Goal: Find specific page/section: Find specific page/section

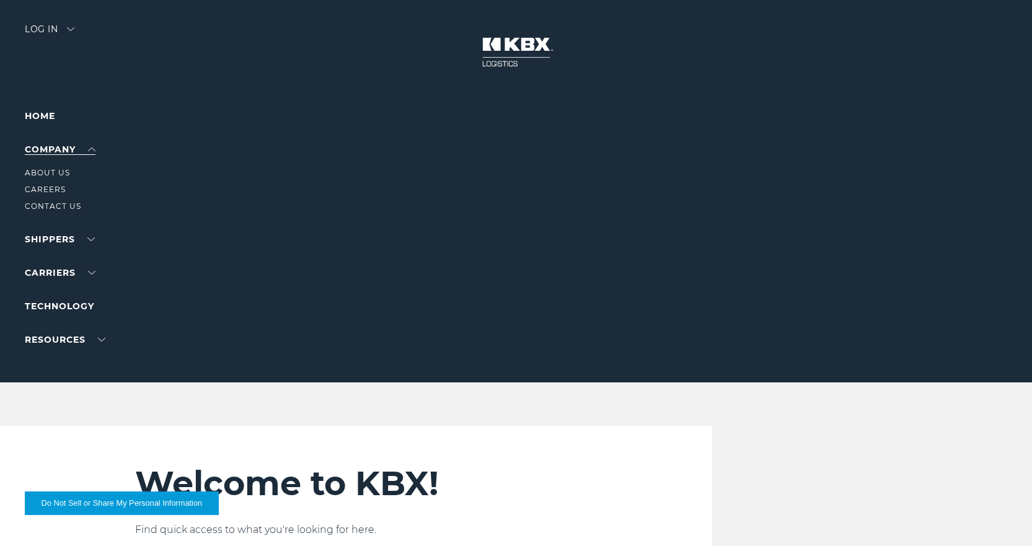
click at [45, 144] on link "Company" at bounding box center [60, 149] width 71 height 11
click at [50, 207] on link "Contact Us" at bounding box center [53, 205] width 56 height 9
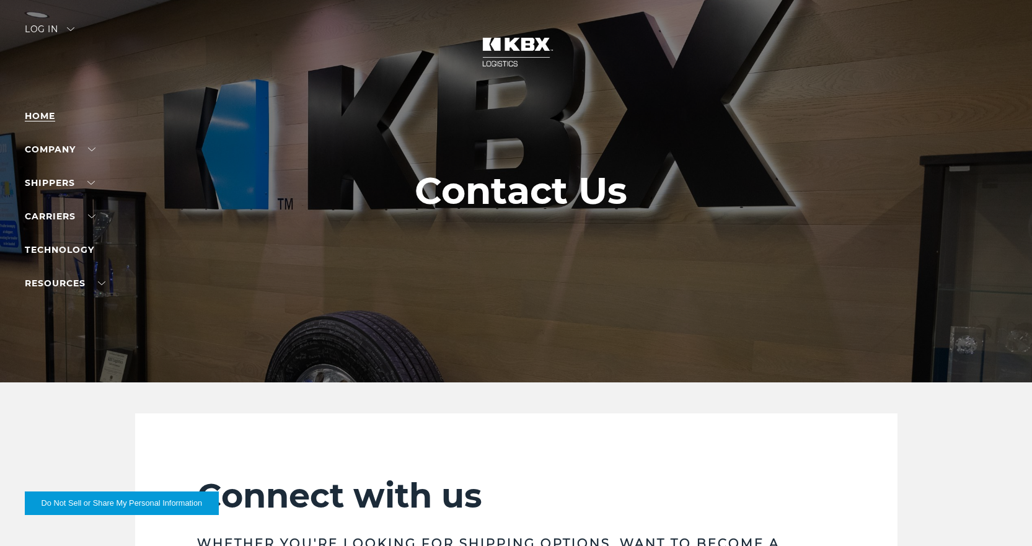
click at [42, 115] on link "Home" at bounding box center [40, 115] width 30 height 11
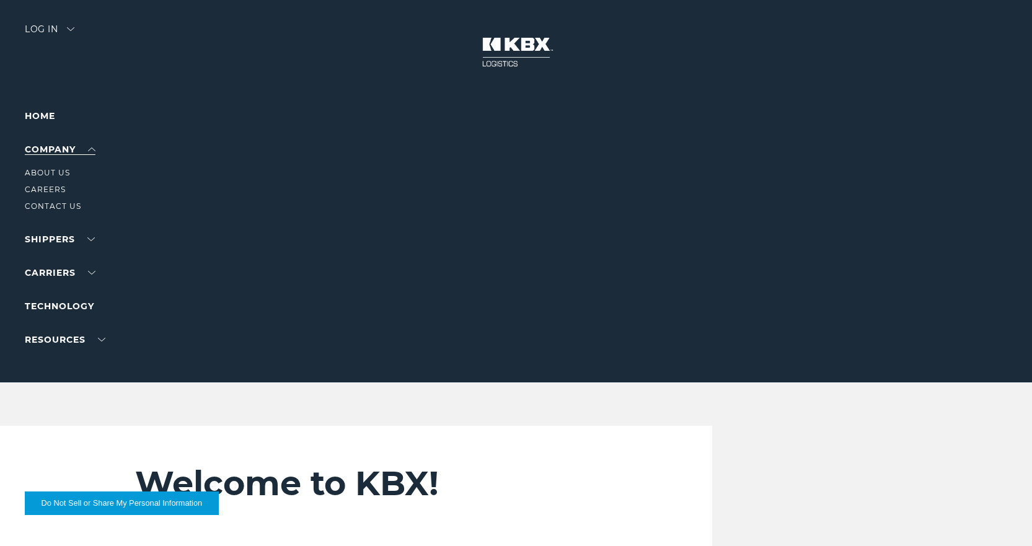
click at [52, 146] on link "Company" at bounding box center [60, 149] width 71 height 11
click at [53, 170] on link "About Us" at bounding box center [47, 172] width 45 height 9
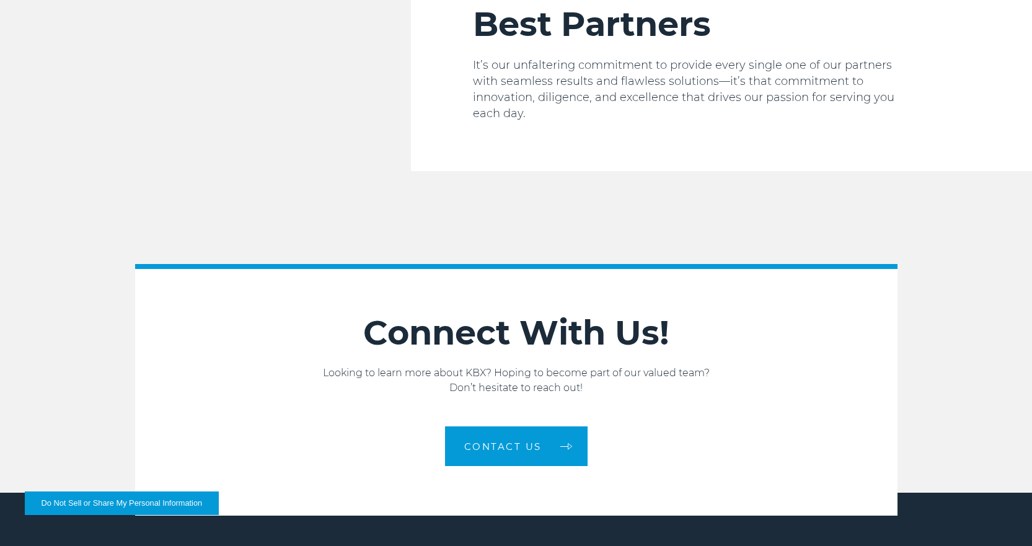
scroll to position [2104, 0]
